Goal: Task Accomplishment & Management: Manage account settings

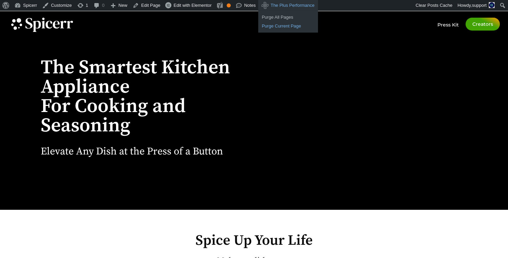
click at [280, 25] on link "Purge Current Page" at bounding box center [287, 26] width 59 height 9
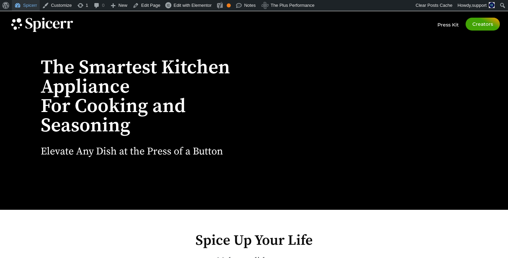
click at [32, 6] on link "Spicerr" at bounding box center [26, 5] width 28 height 11
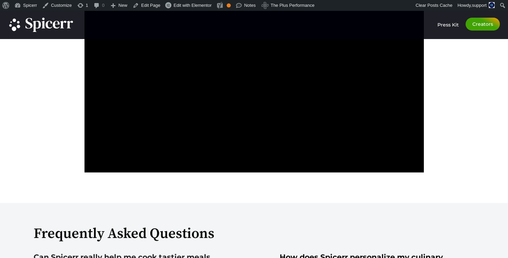
scroll to position [1589, 0]
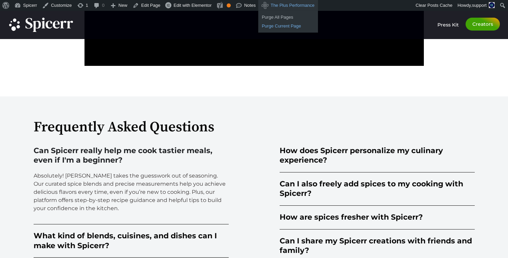
click at [286, 26] on link "Purge Current Page" at bounding box center [287, 26] width 59 height 9
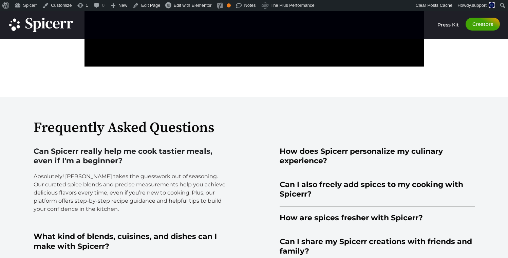
scroll to position [1589, 0]
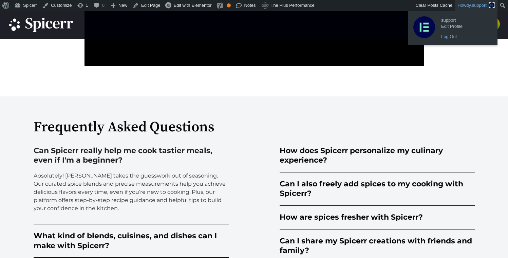
click at [451, 36] on link "Log Out" at bounding box center [465, 36] width 54 height 9
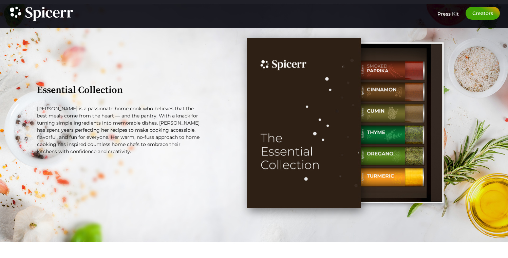
scroll to position [842, 0]
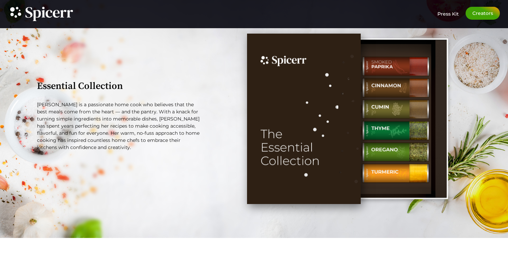
click at [390, 105] on img "Tabs. Open items with Enter or Space, close with Escape and navigate using the …" at bounding box center [392, 118] width 112 height 161
